Goal: Task Accomplishment & Management: Manage account settings

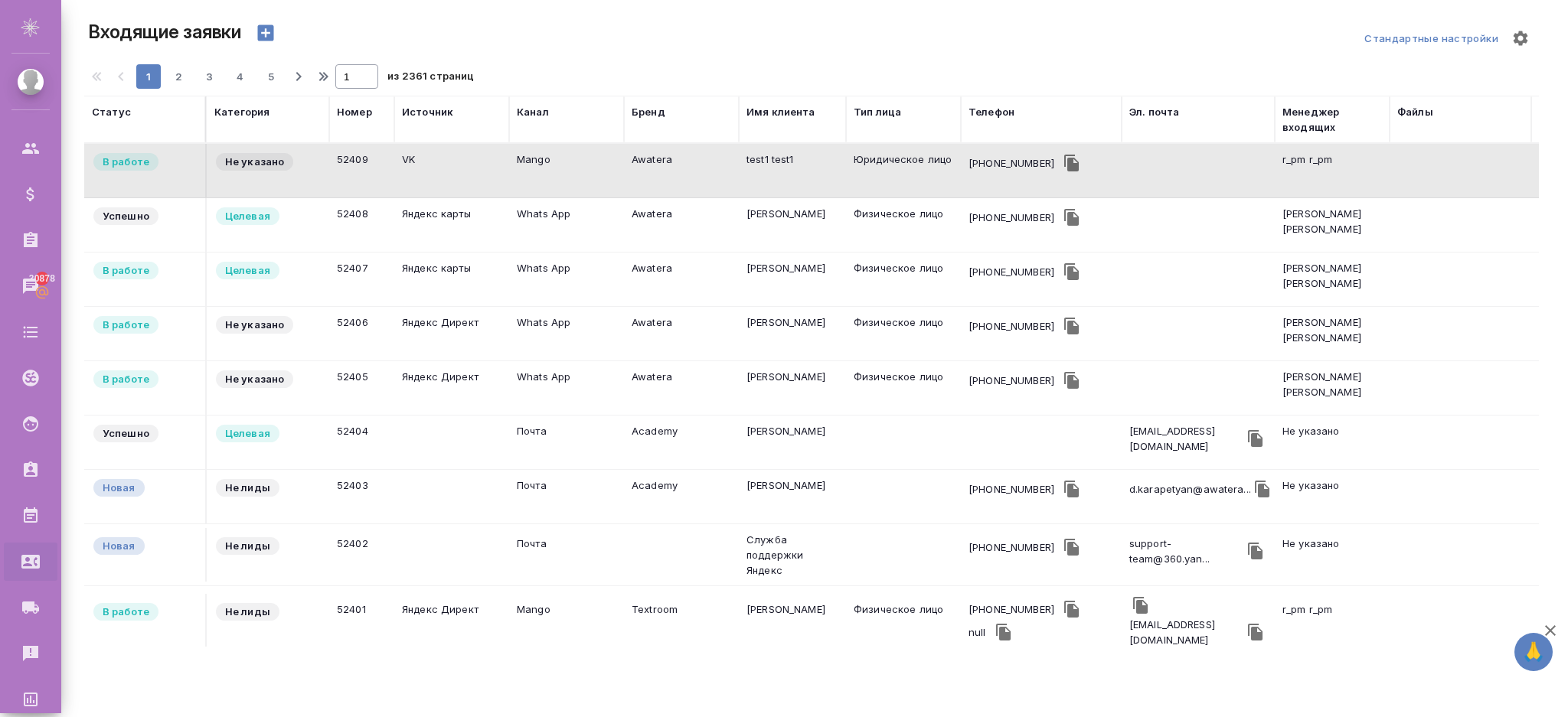
select select "RU"
click at [380, 198] on td "52408" at bounding box center [361, 171] width 65 height 54
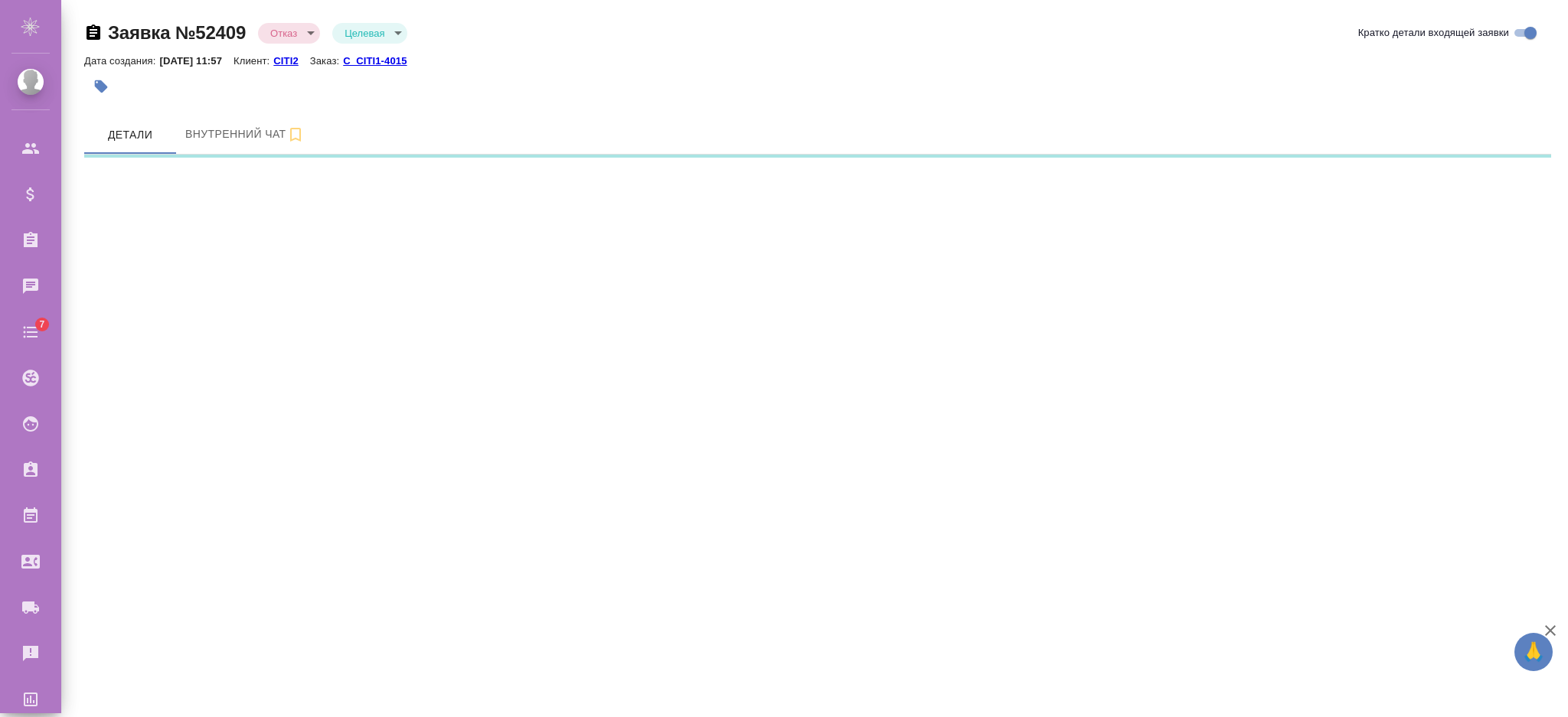
select select "RU"
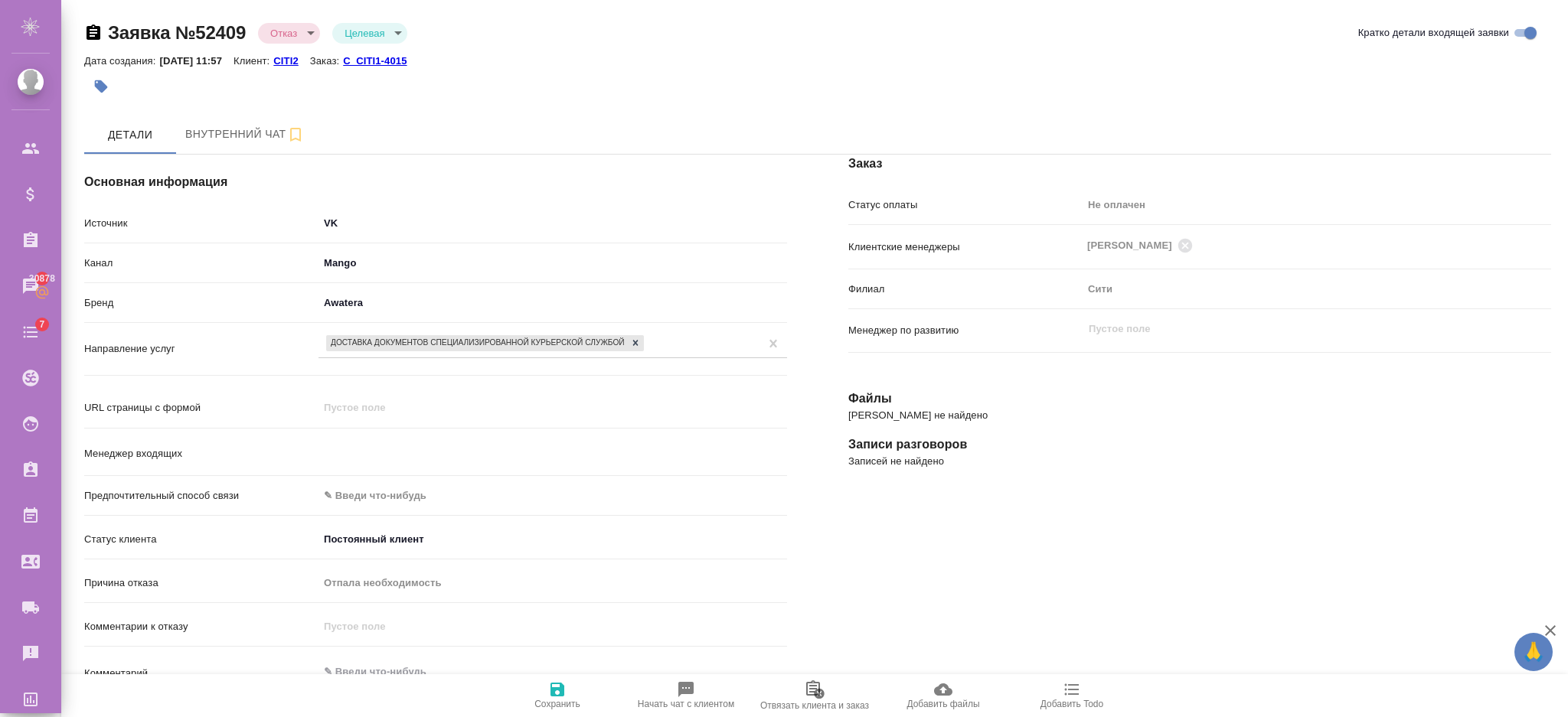
type textarea "x"
type input "r_pm r_pm"
type textarea "x"
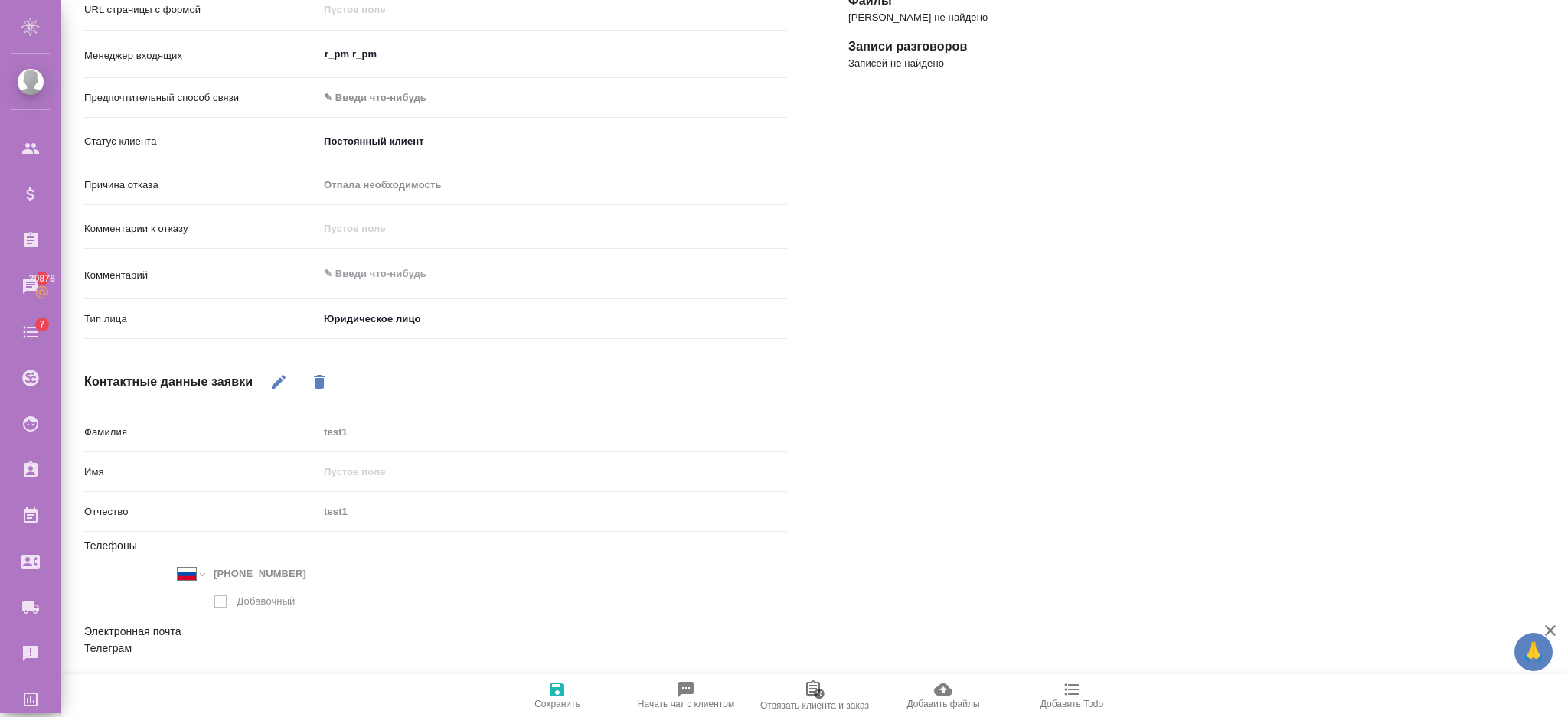
click at [813, 692] on icon "button" at bounding box center [819, 693] width 13 height 18
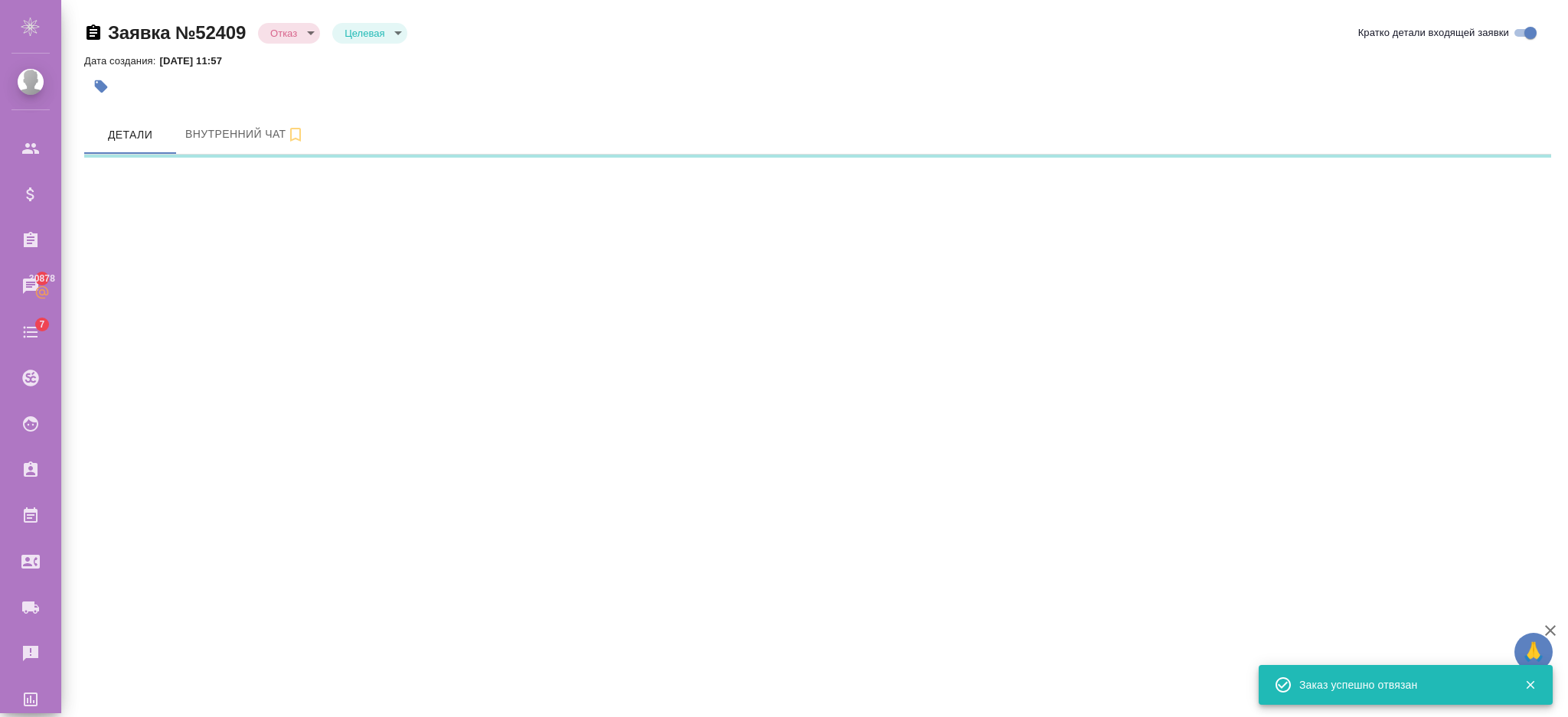
select select "RU"
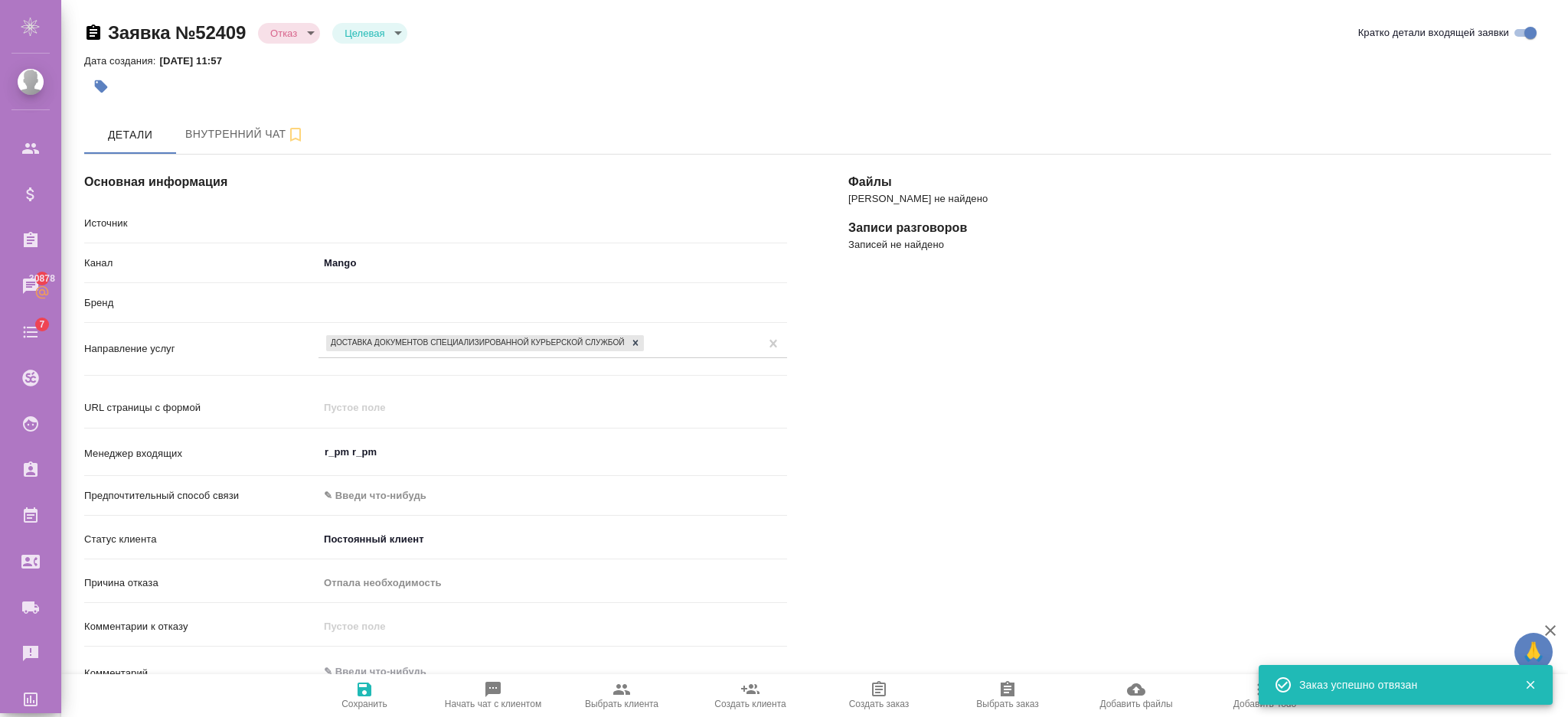
type textarea "x"
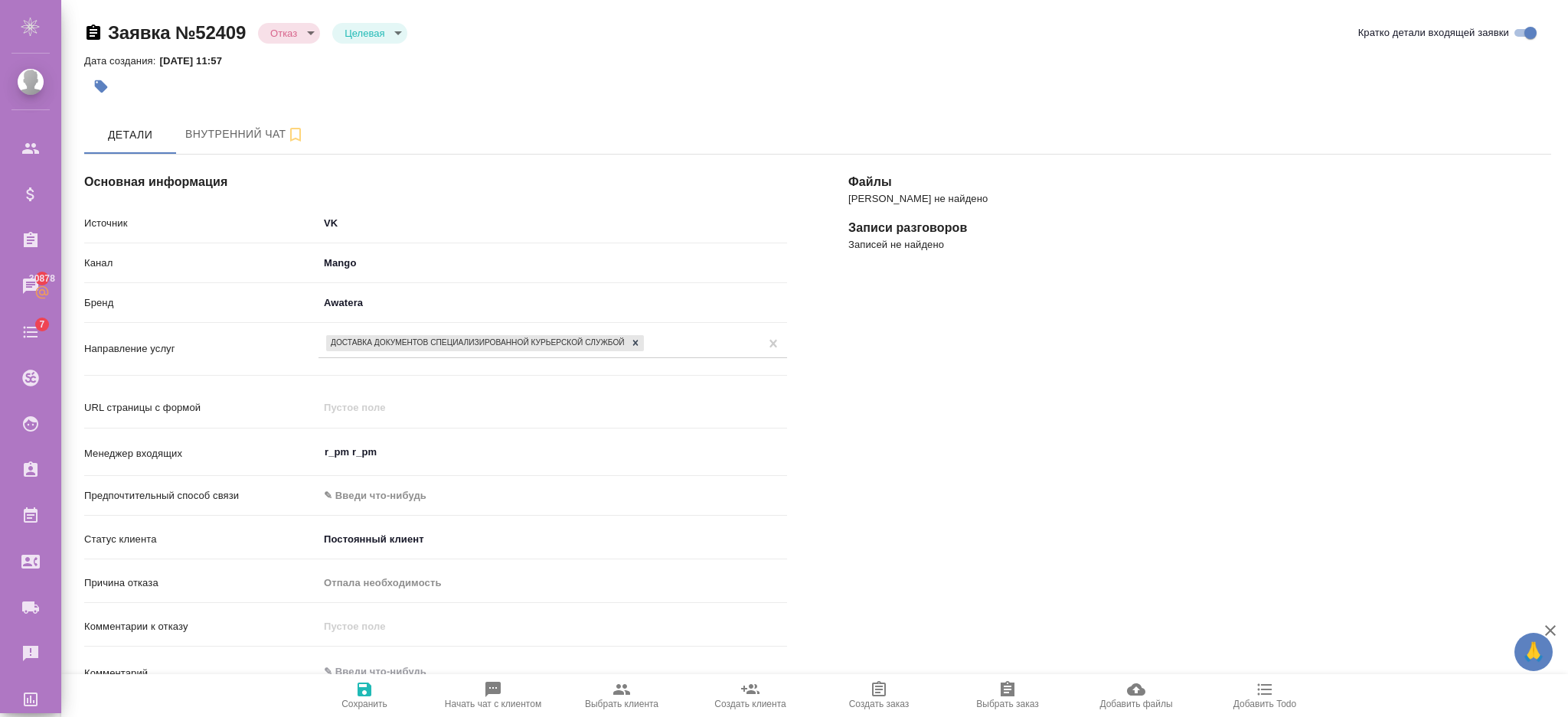
click at [287, 35] on body "🙏 .cls-1 fill:#fff; AWATERA Semenets Irina Клиенты Спецификации Заказы 30878 Ча…" at bounding box center [784, 358] width 1568 height 717
click at [447, 126] on div at bounding box center [784, 358] width 1568 height 717
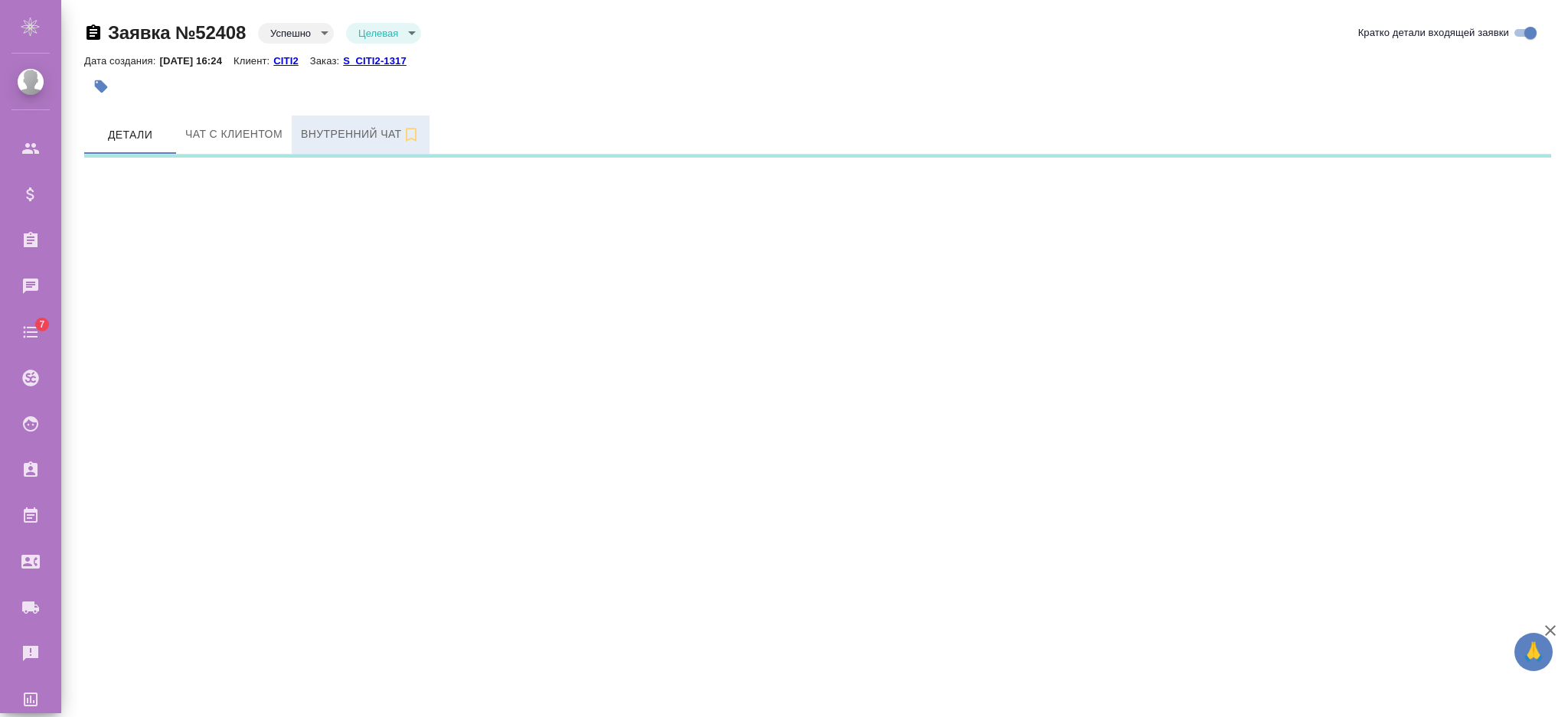
select select "RU"
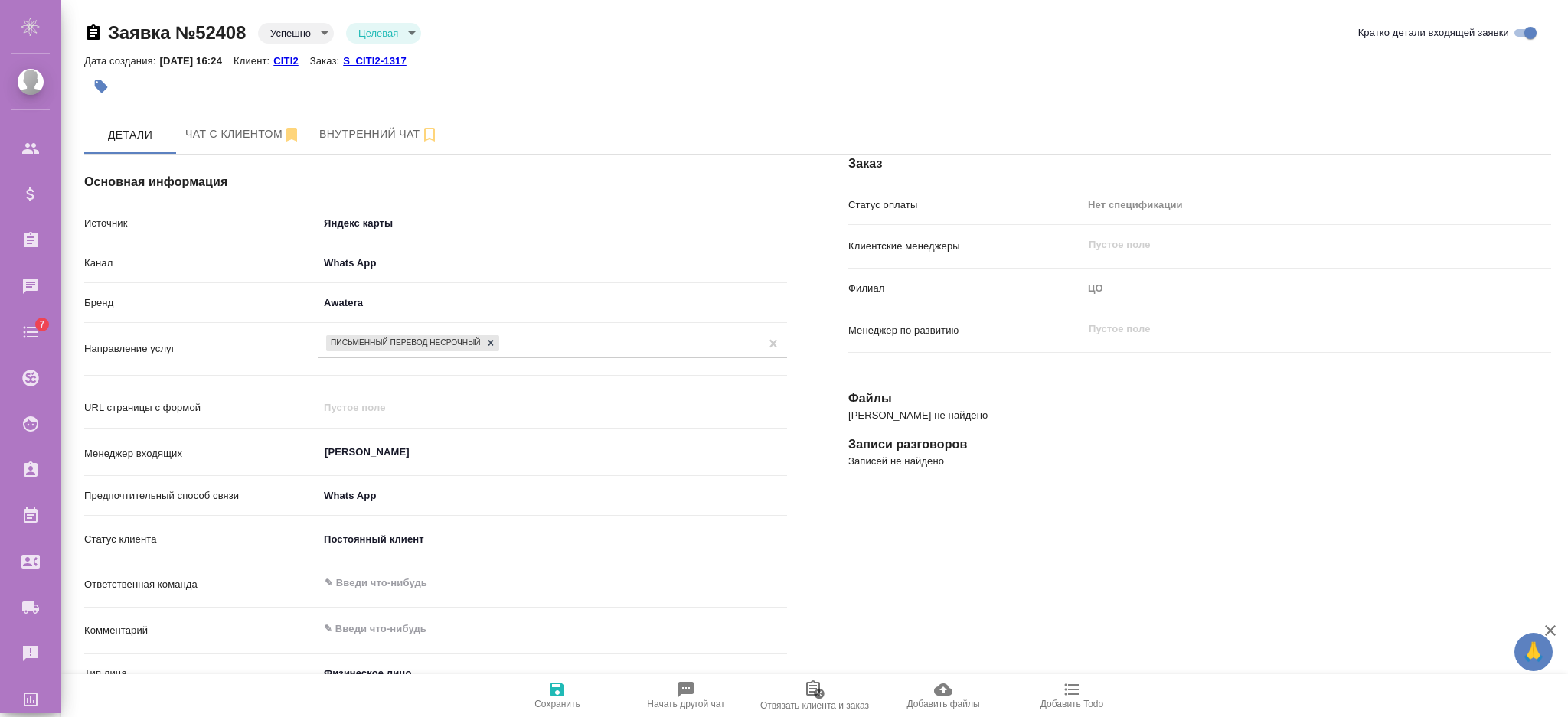
type textarea "x"
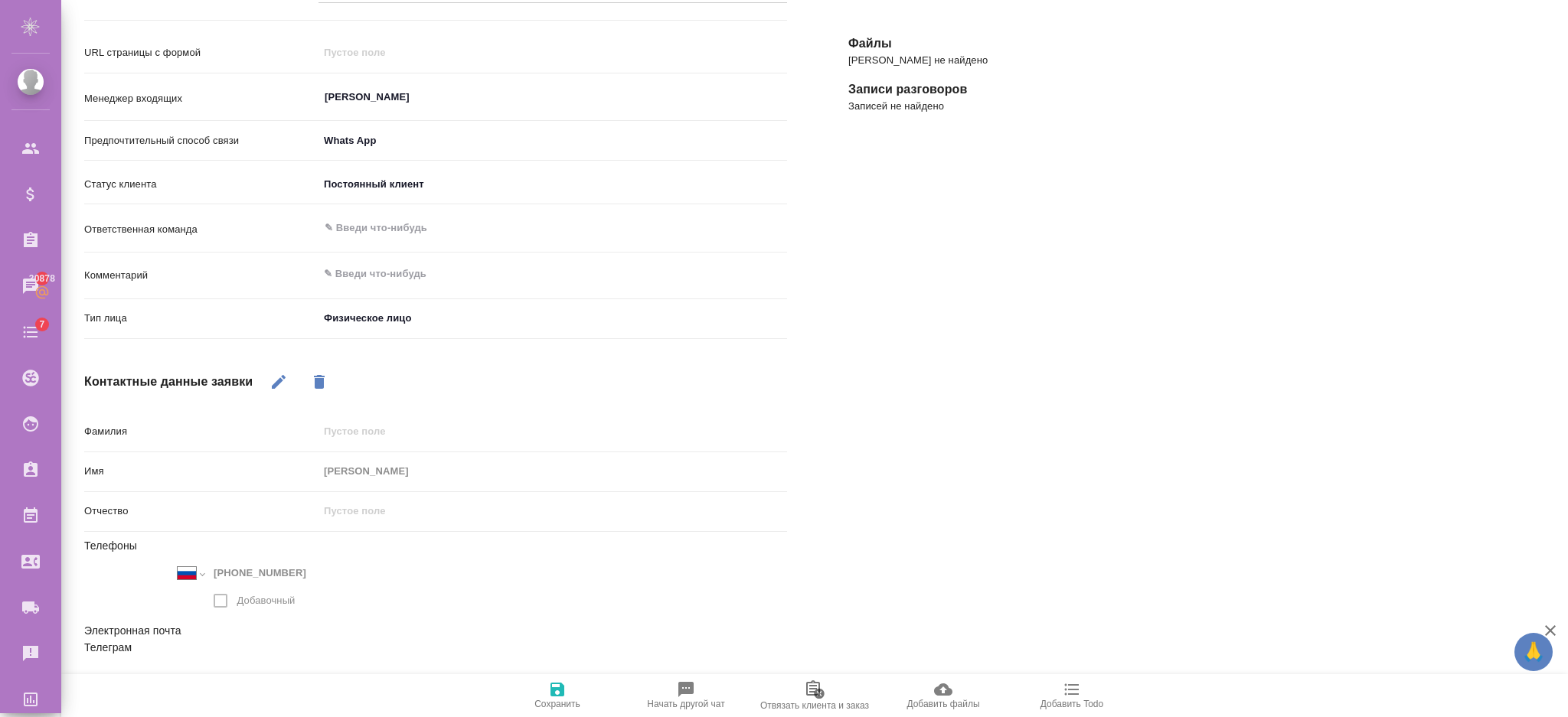
click at [795, 687] on span "Отвязать клиента и заказ" at bounding box center [814, 695] width 110 height 31
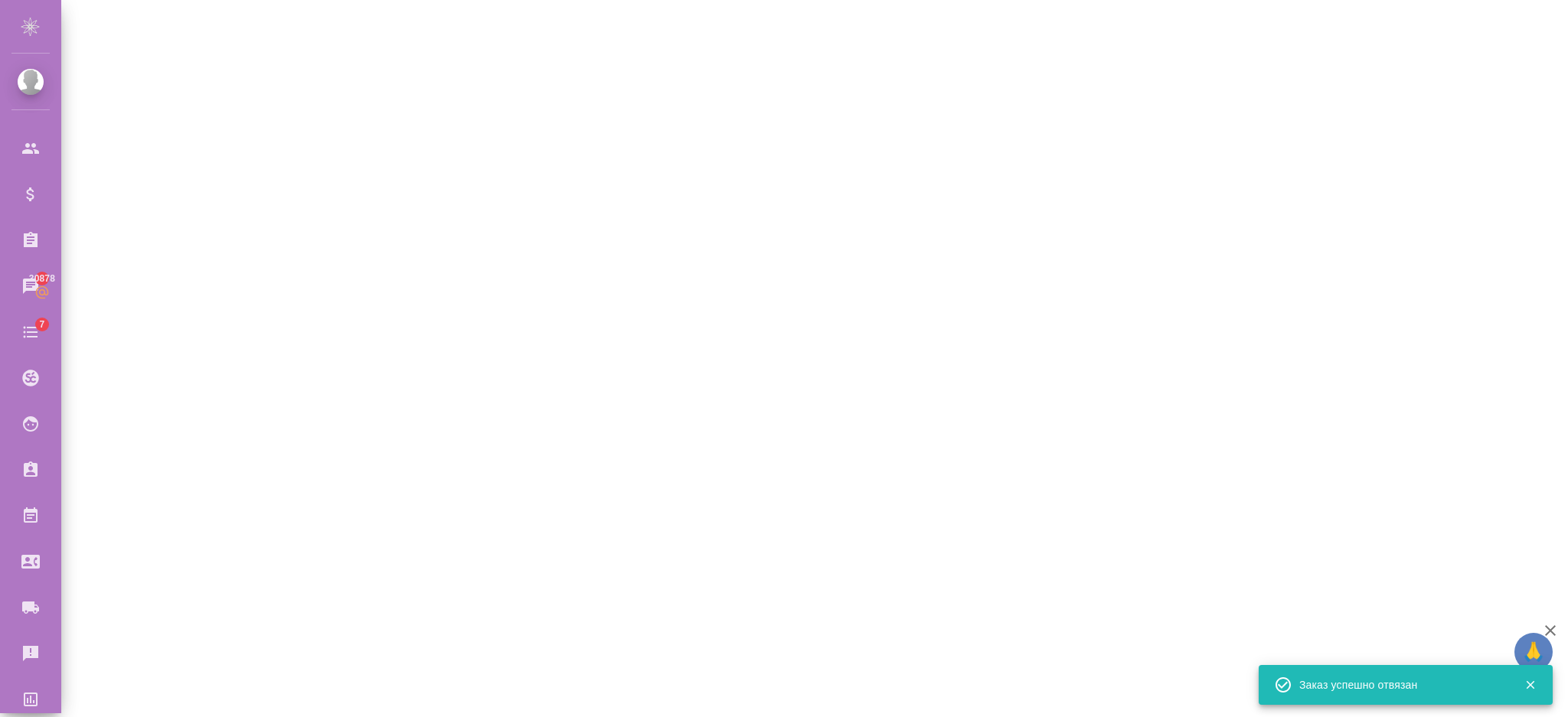
select select "RU"
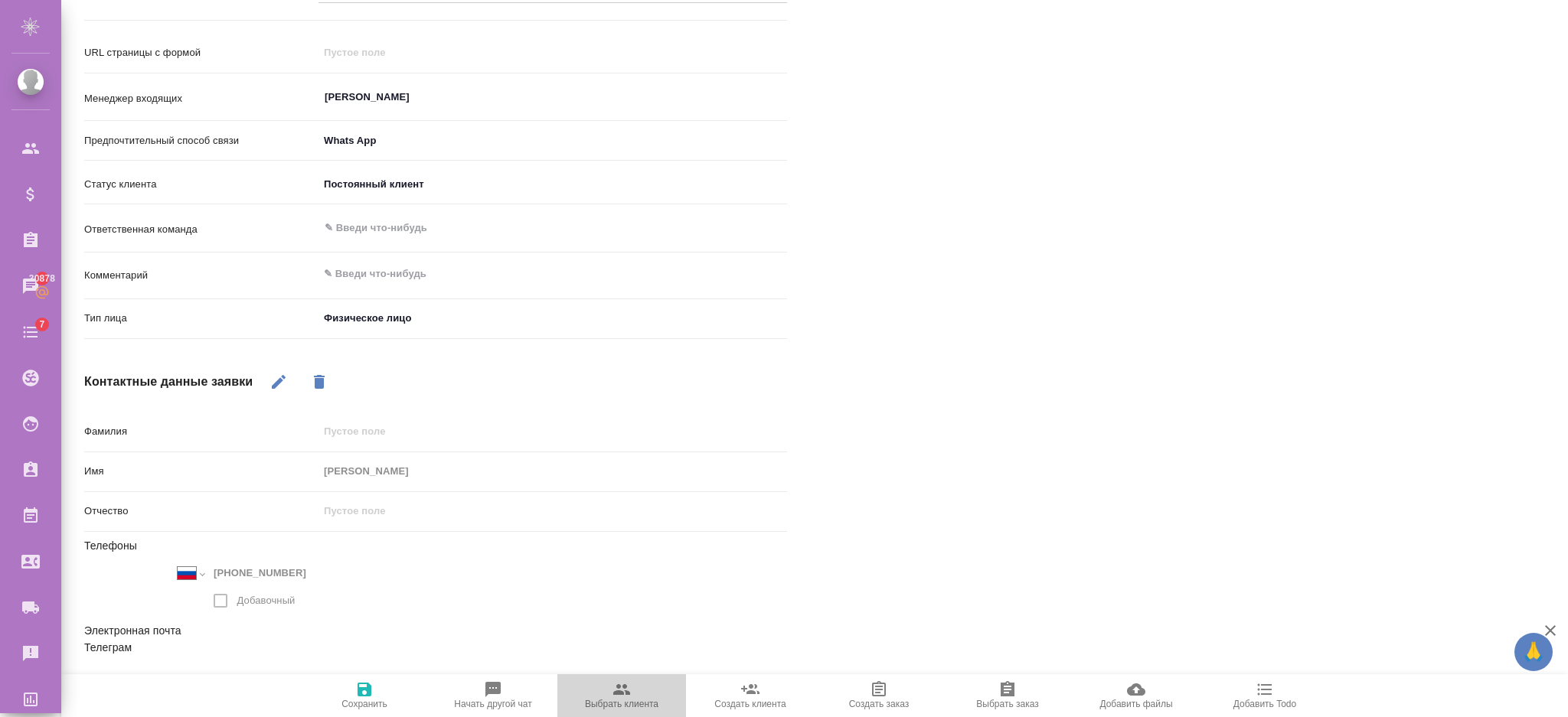
click at [621, 699] on span "Выбрать клиента" at bounding box center [621, 704] width 73 height 11
type textarea "x"
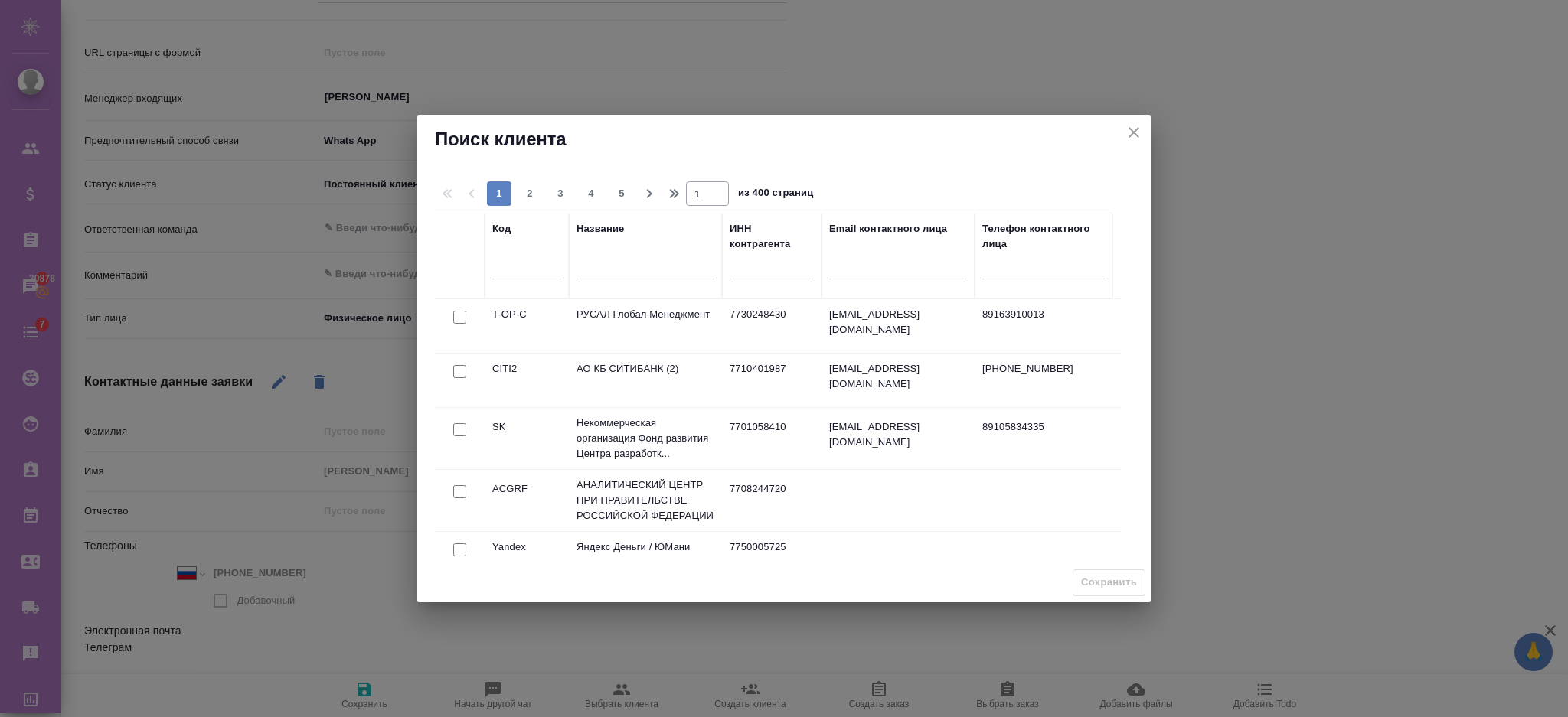
click at [451, 328] on div at bounding box center [460, 317] width 35 height 21
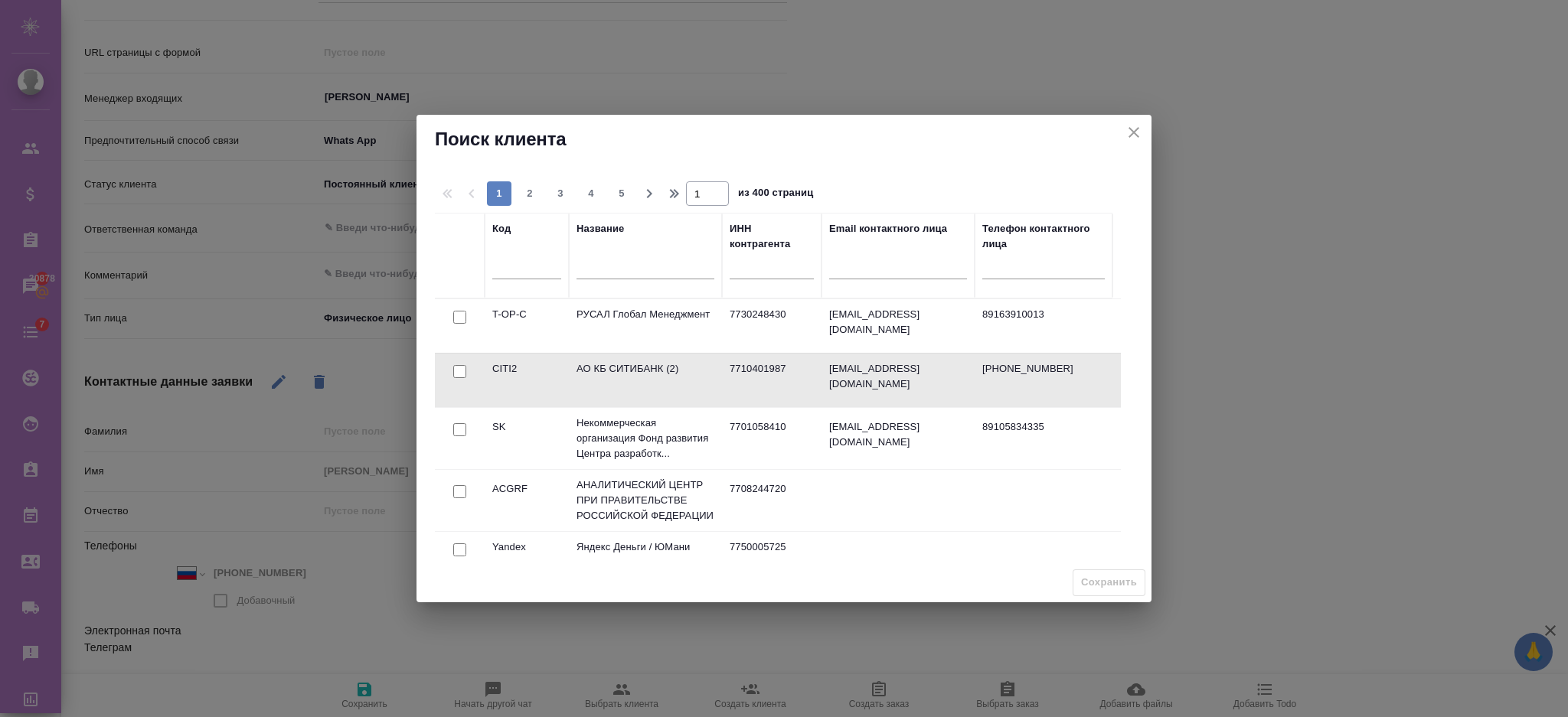
click at [462, 323] on input "checkbox" at bounding box center [459, 317] width 13 height 13
checkbox input "true"
click at [1087, 576] on span "Сохранить" at bounding box center [1109, 582] width 56 height 17
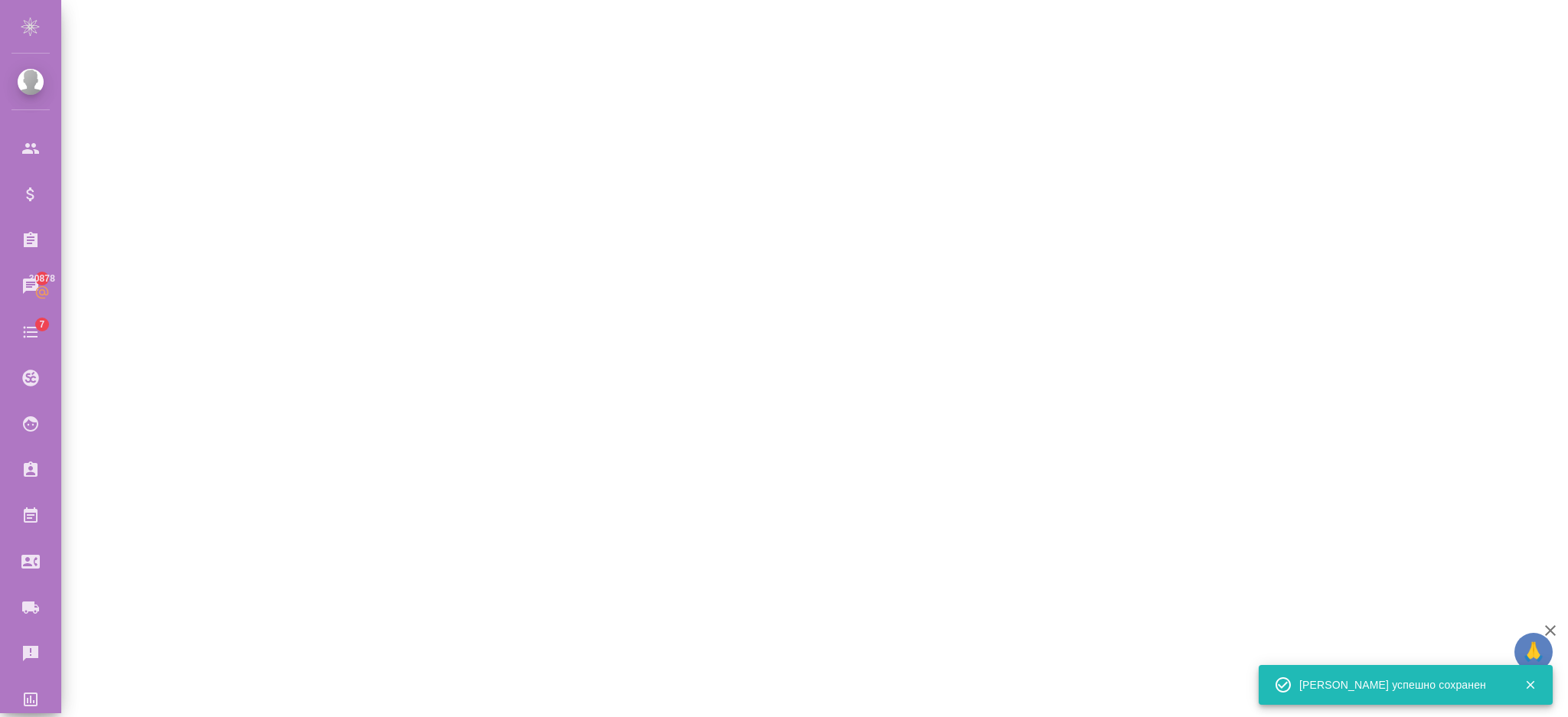
select select "RU"
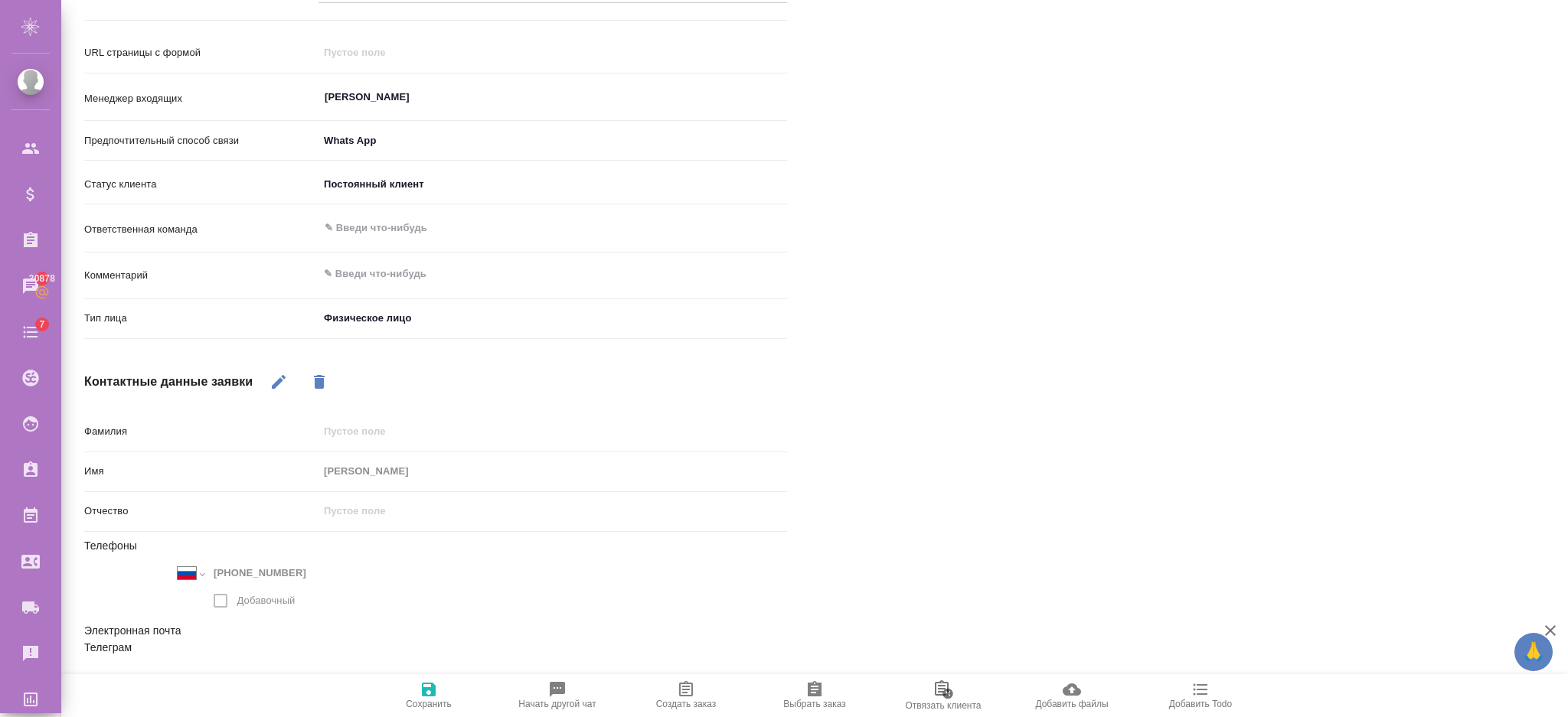
scroll to position [0, 0]
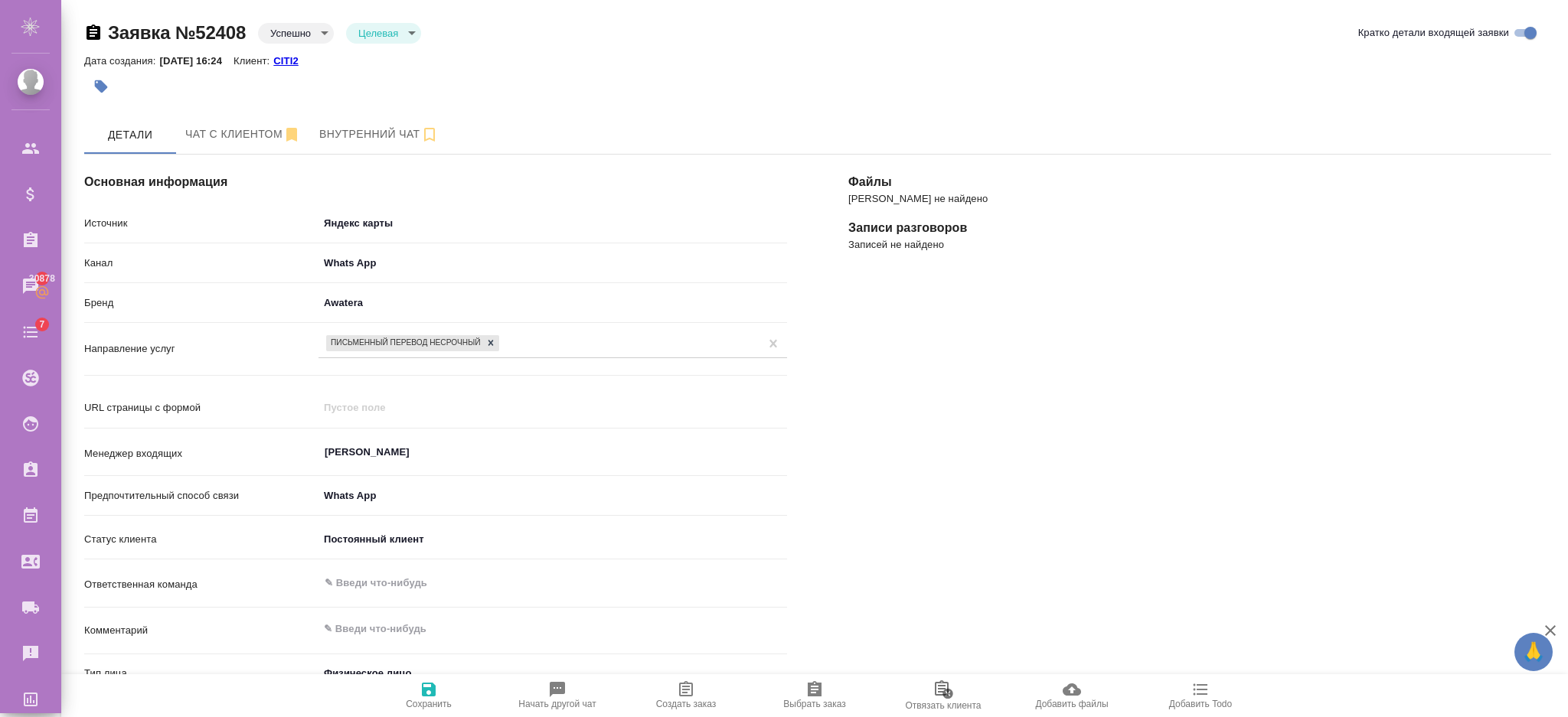
type textarea "x"
